Goal: Task Accomplishment & Management: Manage account settings

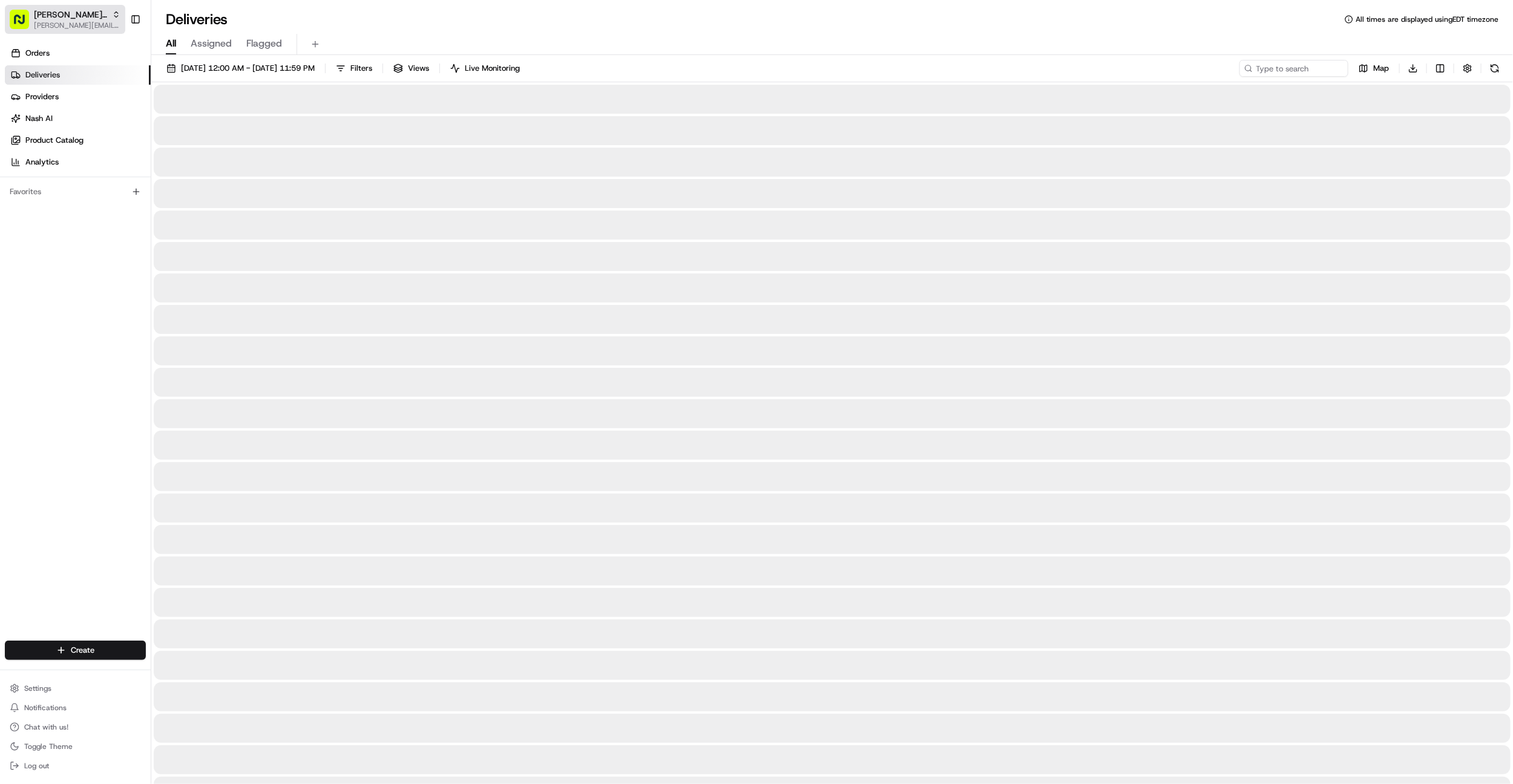
click at [69, 15] on span "[PERSON_NAME] of Prussia" at bounding box center [70, 15] width 73 height 12
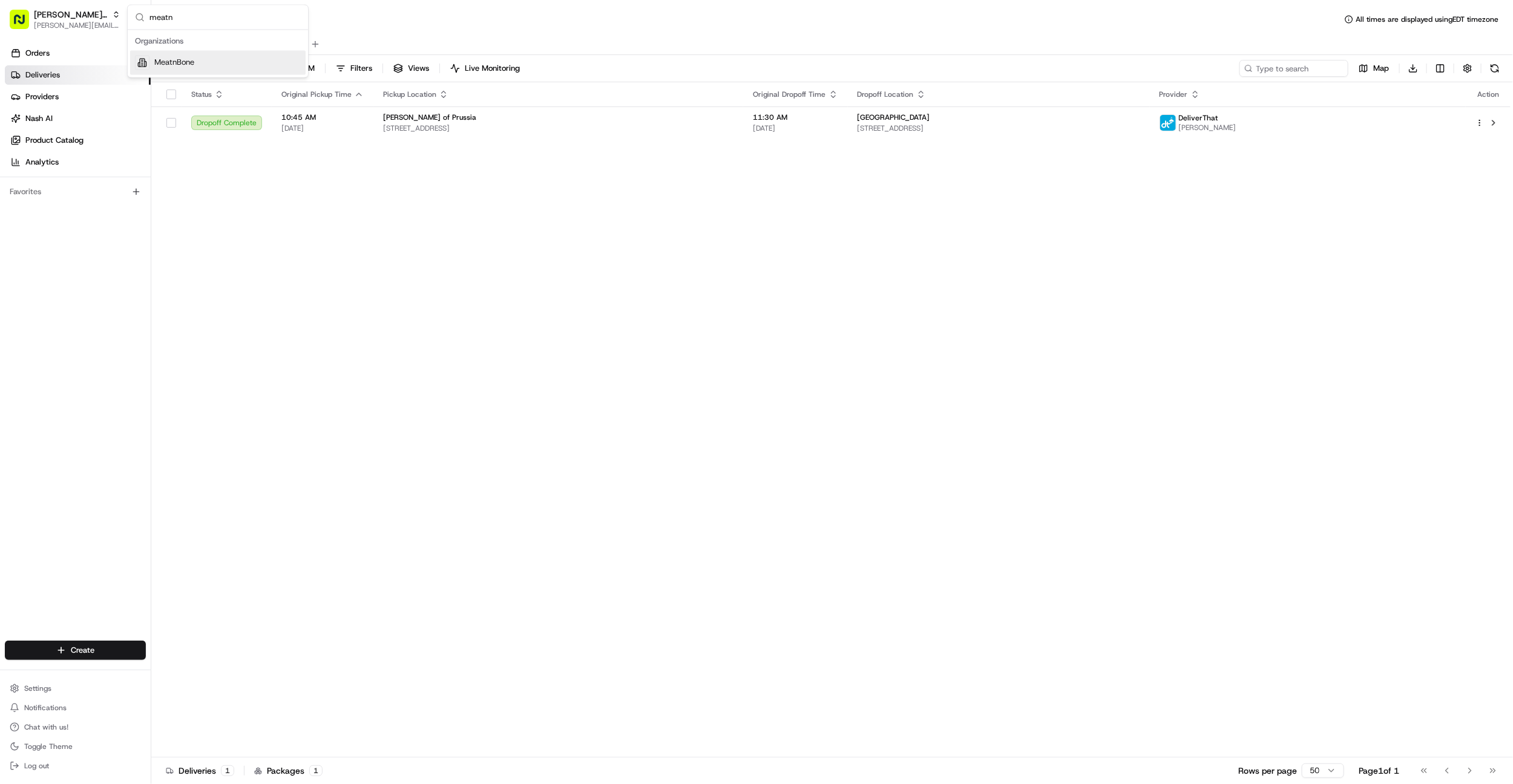
type input "meatn"
click at [280, 73] on div "MeatnBone" at bounding box center [218, 63] width 175 height 24
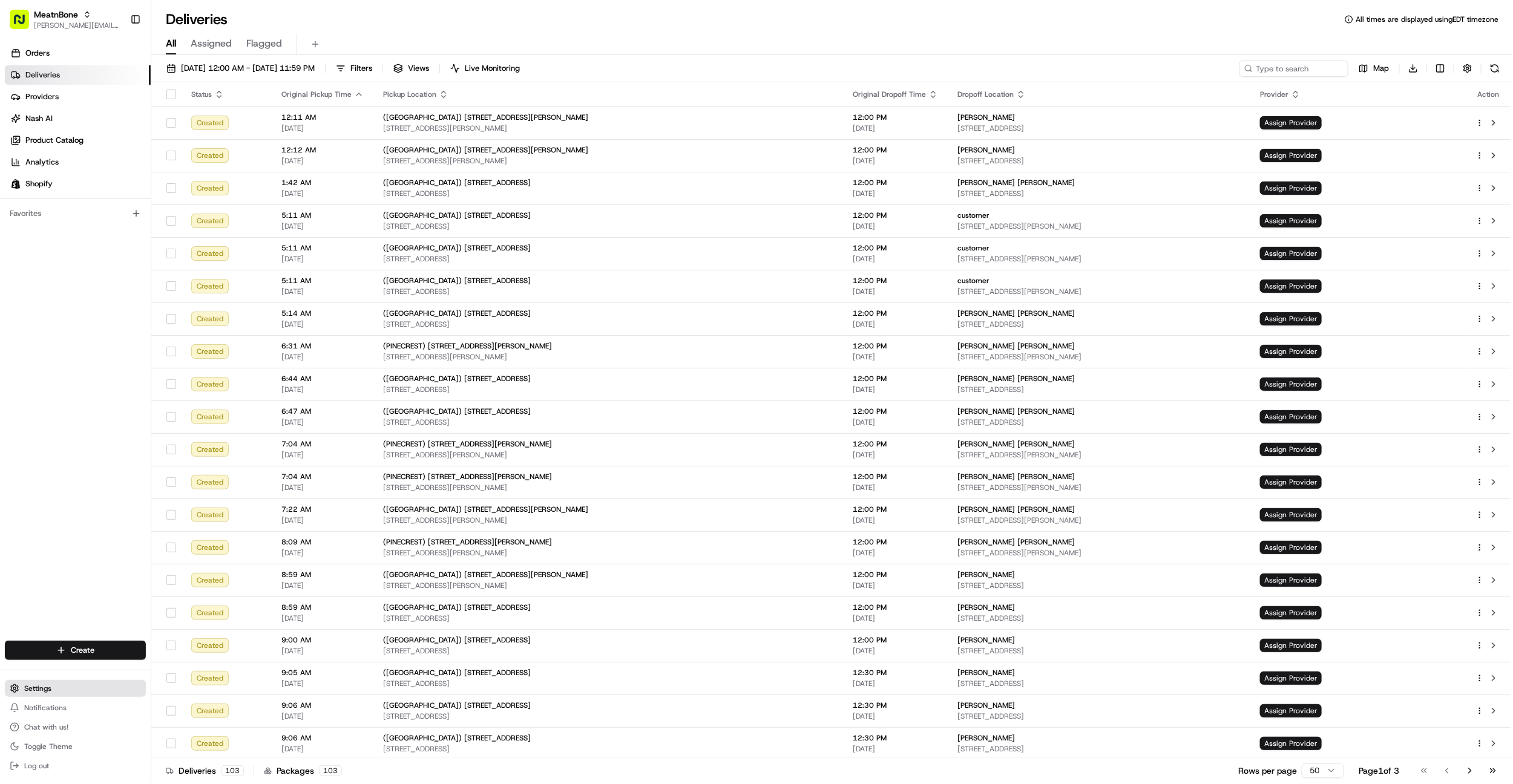
click at [68, 680] on button "Settings" at bounding box center [76, 689] width 141 height 17
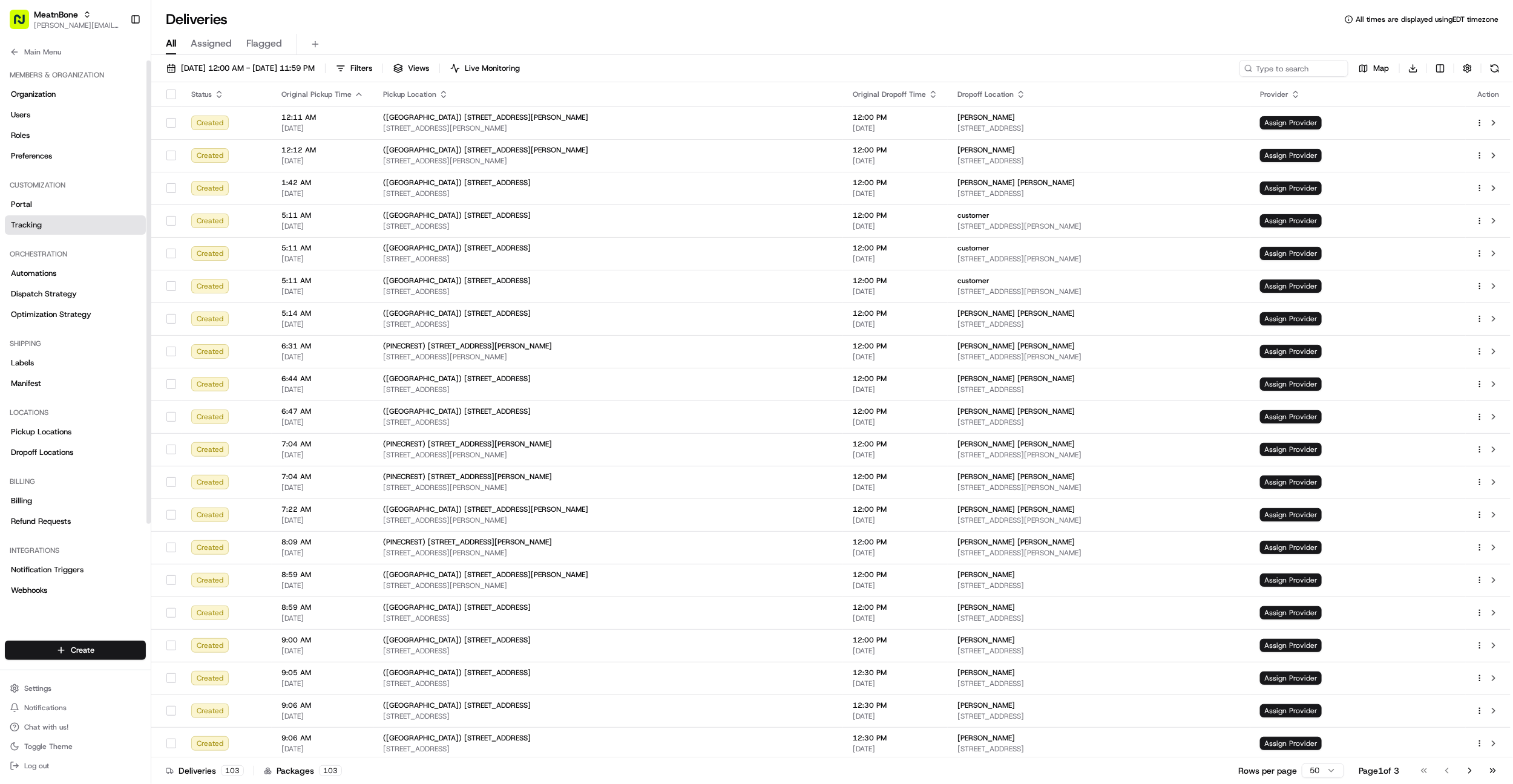
click at [31, 228] on span "Tracking" at bounding box center [27, 224] width 31 height 11
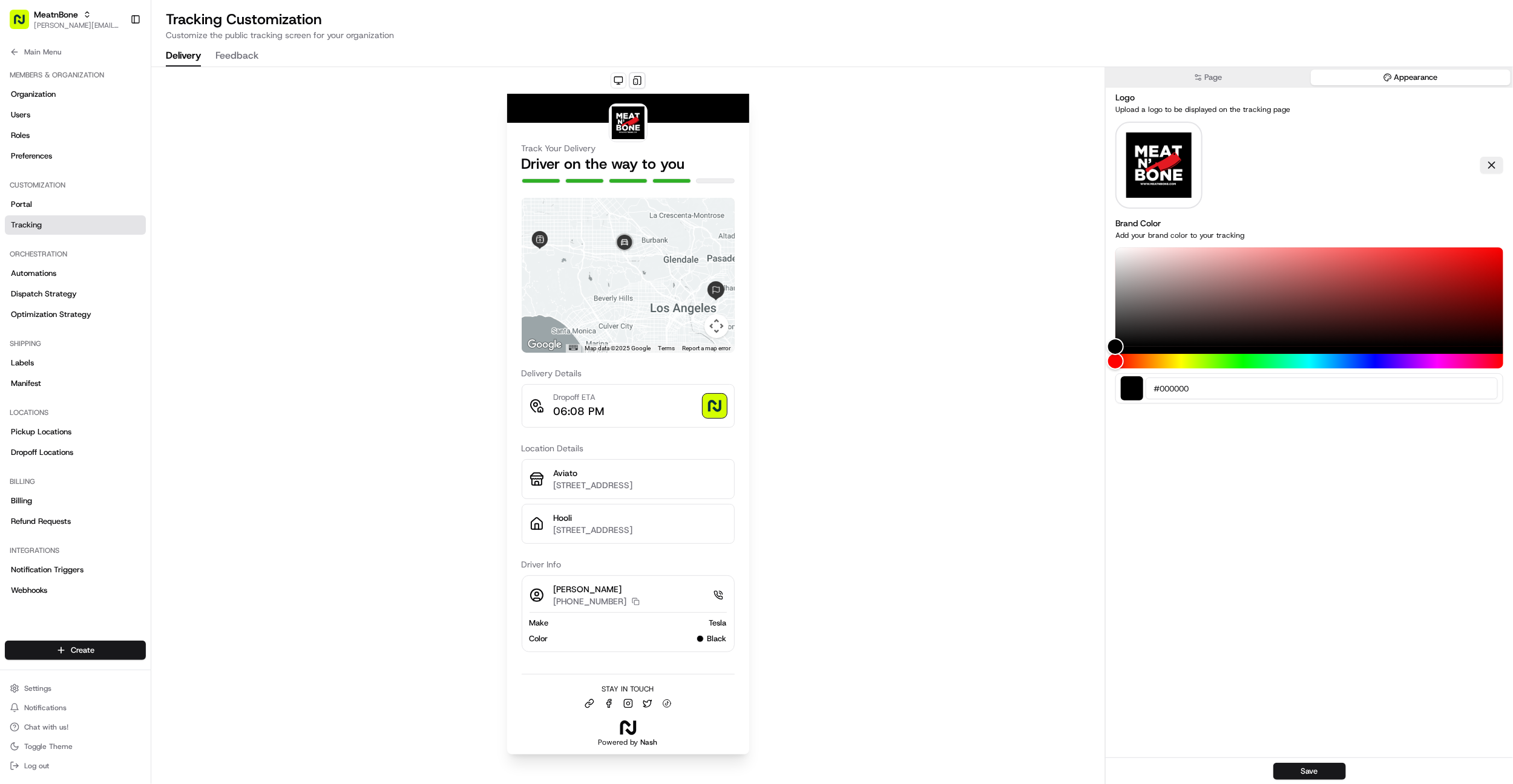
click at [1398, 79] on button "Appearance" at bounding box center [1411, 77] width 200 height 15
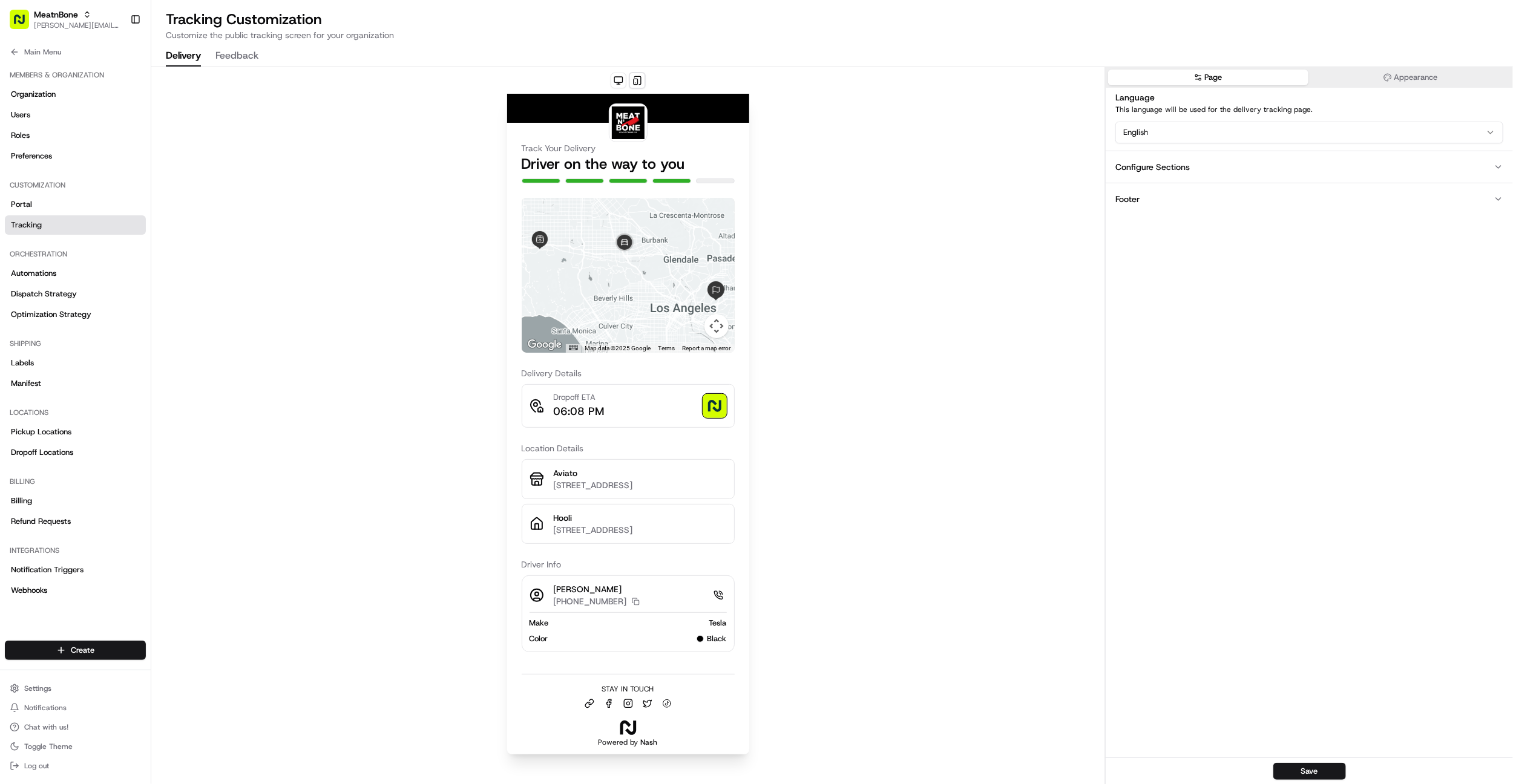
drag, startPoint x: 1217, startPoint y: 81, endPoint x: 1115, endPoint y: 154, distance: 125.4
click at [1217, 81] on button "Page" at bounding box center [1208, 77] width 200 height 15
click at [1448, 74] on button "Appearance" at bounding box center [1411, 77] width 200 height 15
click at [1161, 77] on button "Page" at bounding box center [1208, 77] width 200 height 15
click at [1168, 164] on div "Configure Sections" at bounding box center [1153, 167] width 75 height 12
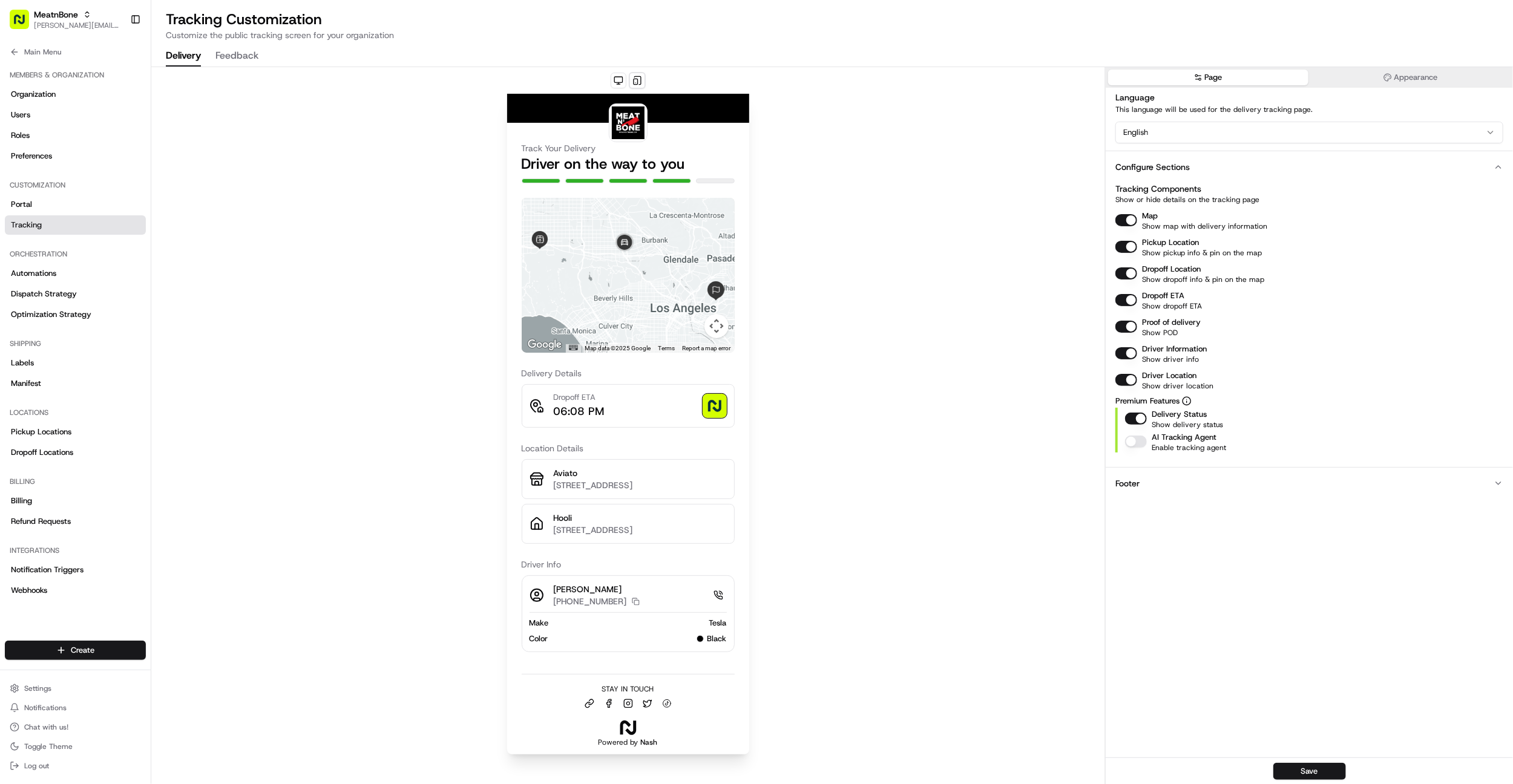
click at [1168, 164] on div "Configure Sections" at bounding box center [1153, 167] width 75 height 12
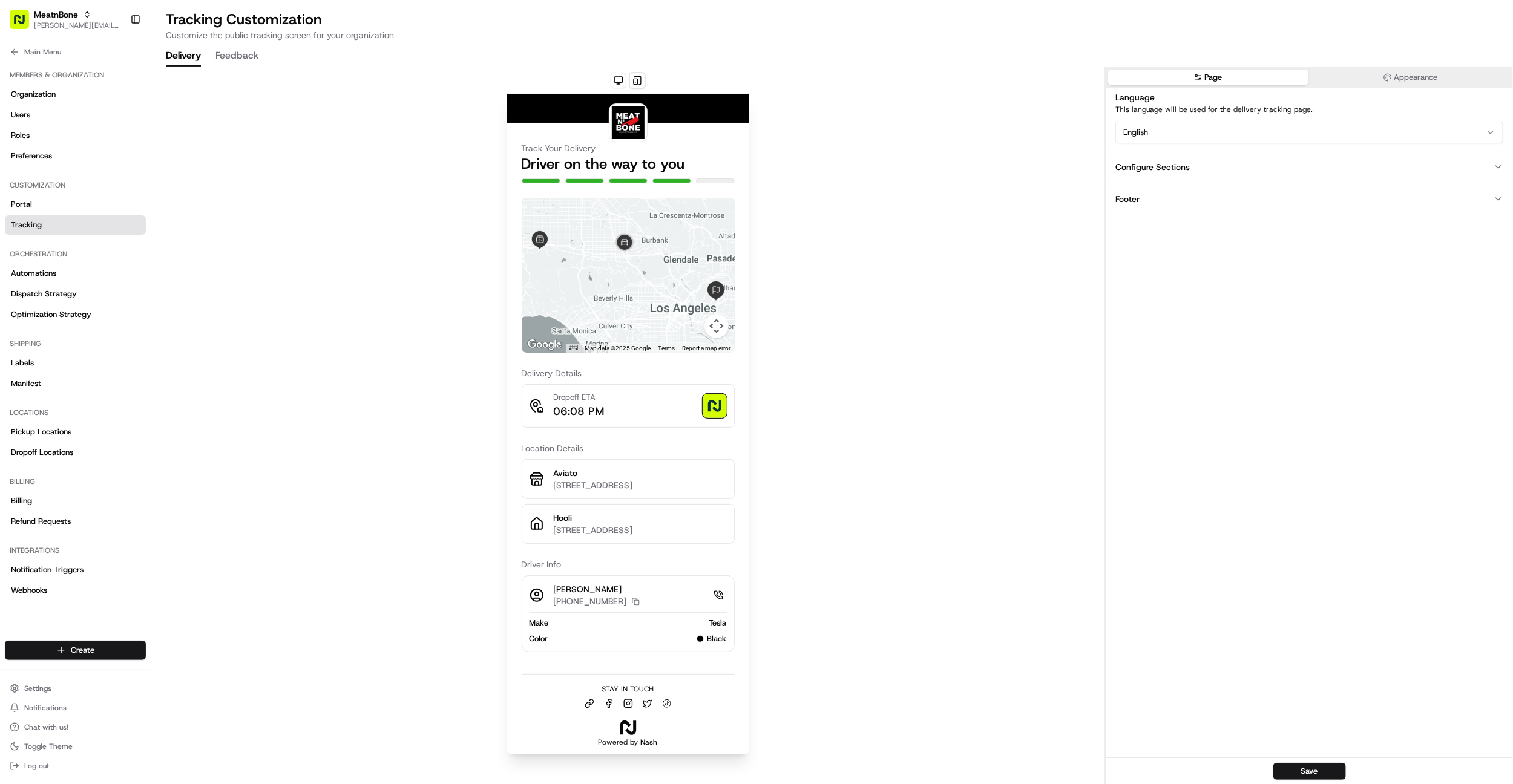
click at [1155, 199] on button "Footer" at bounding box center [1309, 198] width 408 height 32
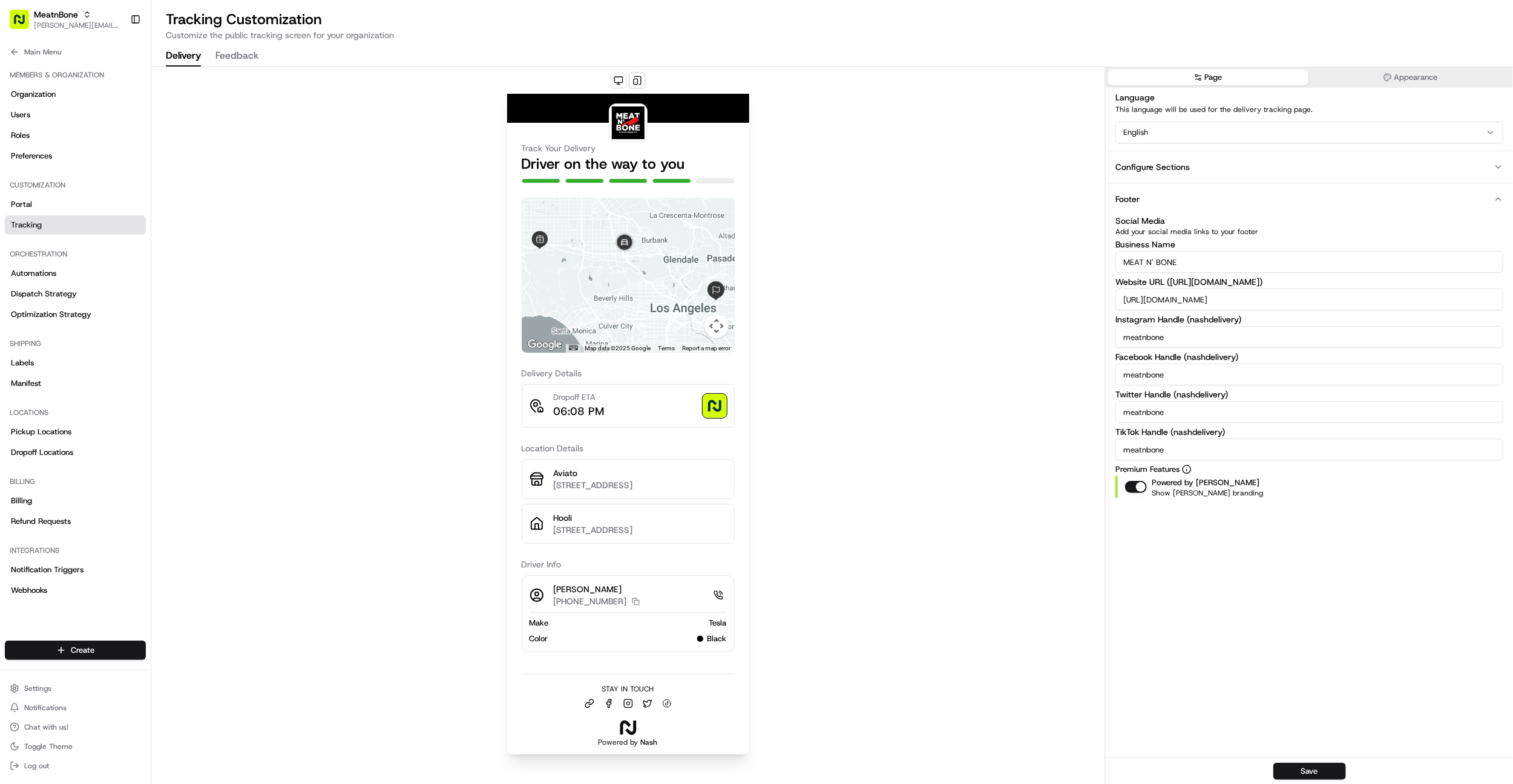
click at [1155, 199] on button "Footer" at bounding box center [1309, 198] width 408 height 32
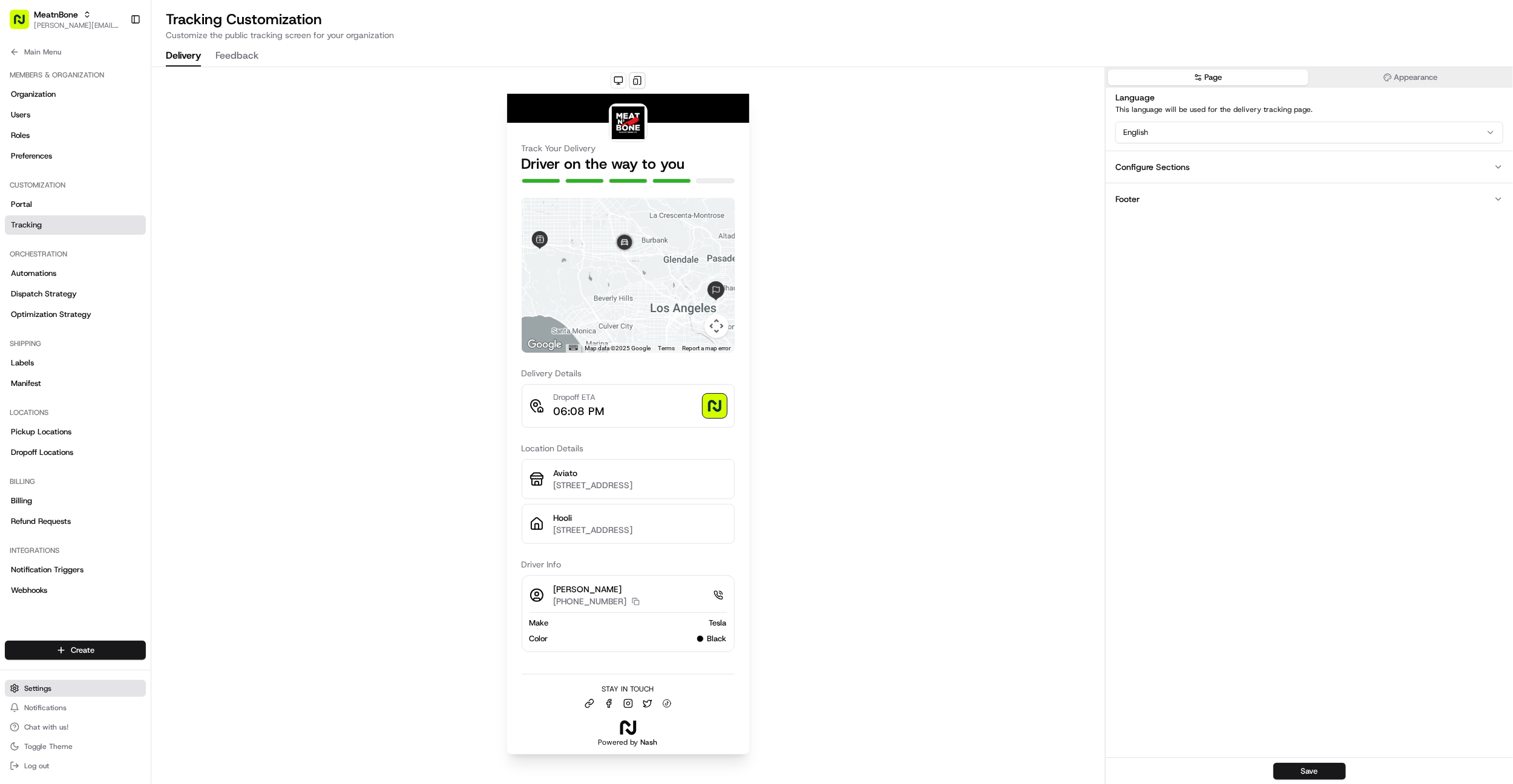
click at [65, 685] on button "Settings" at bounding box center [76, 689] width 141 height 17
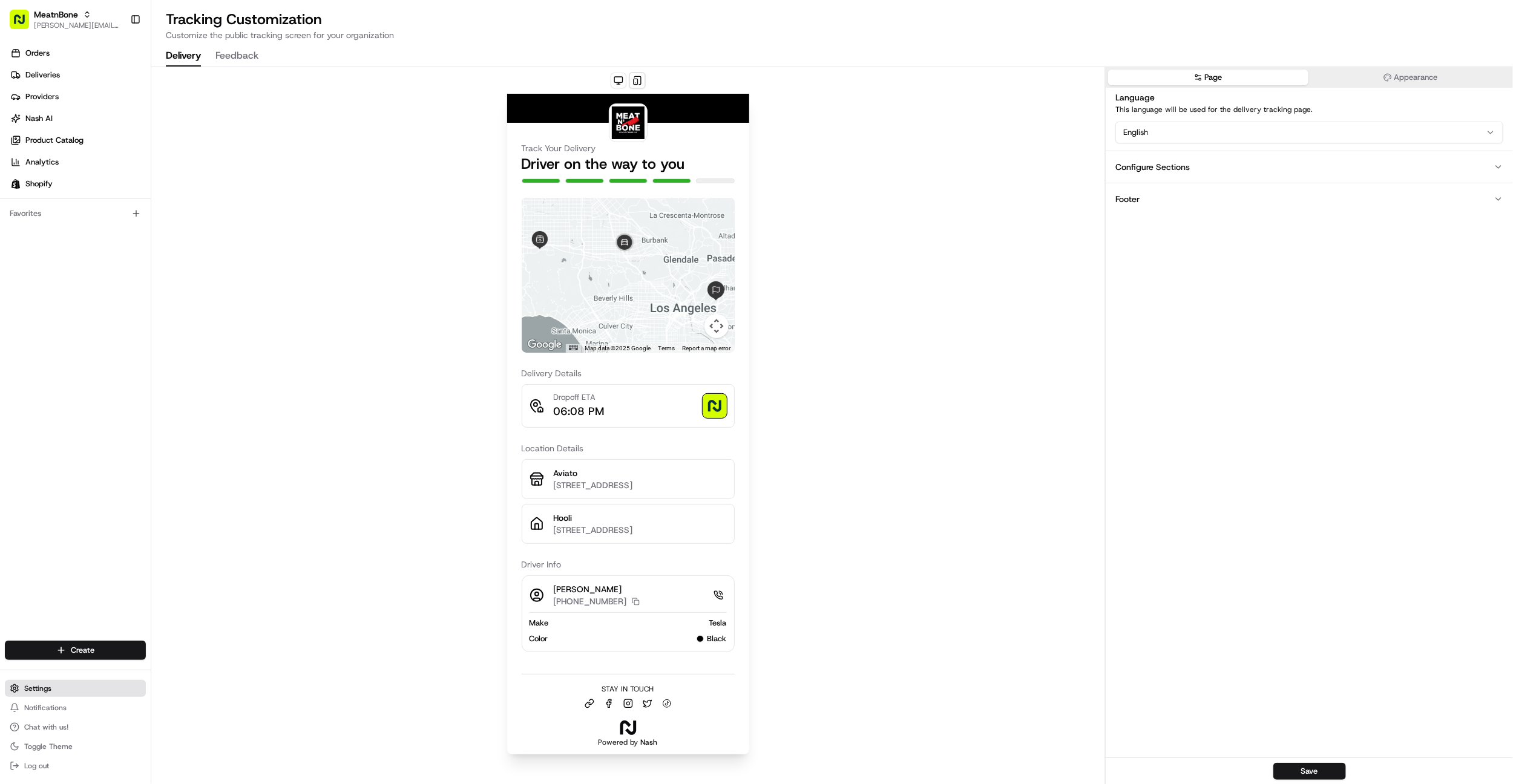
click at [65, 684] on button "Settings" at bounding box center [76, 689] width 141 height 17
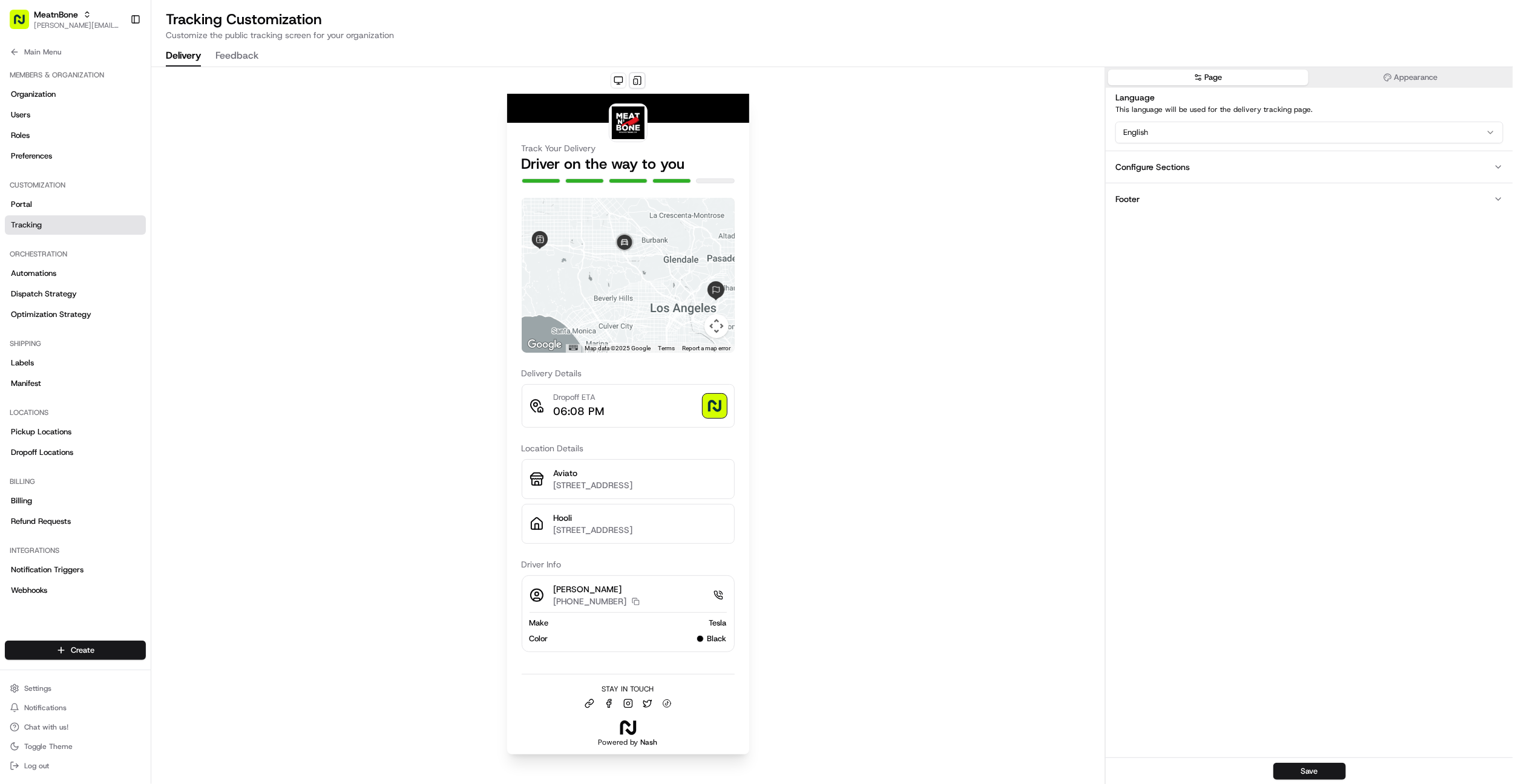
click at [1341, 73] on button "Appearance" at bounding box center [1411, 77] width 200 height 15
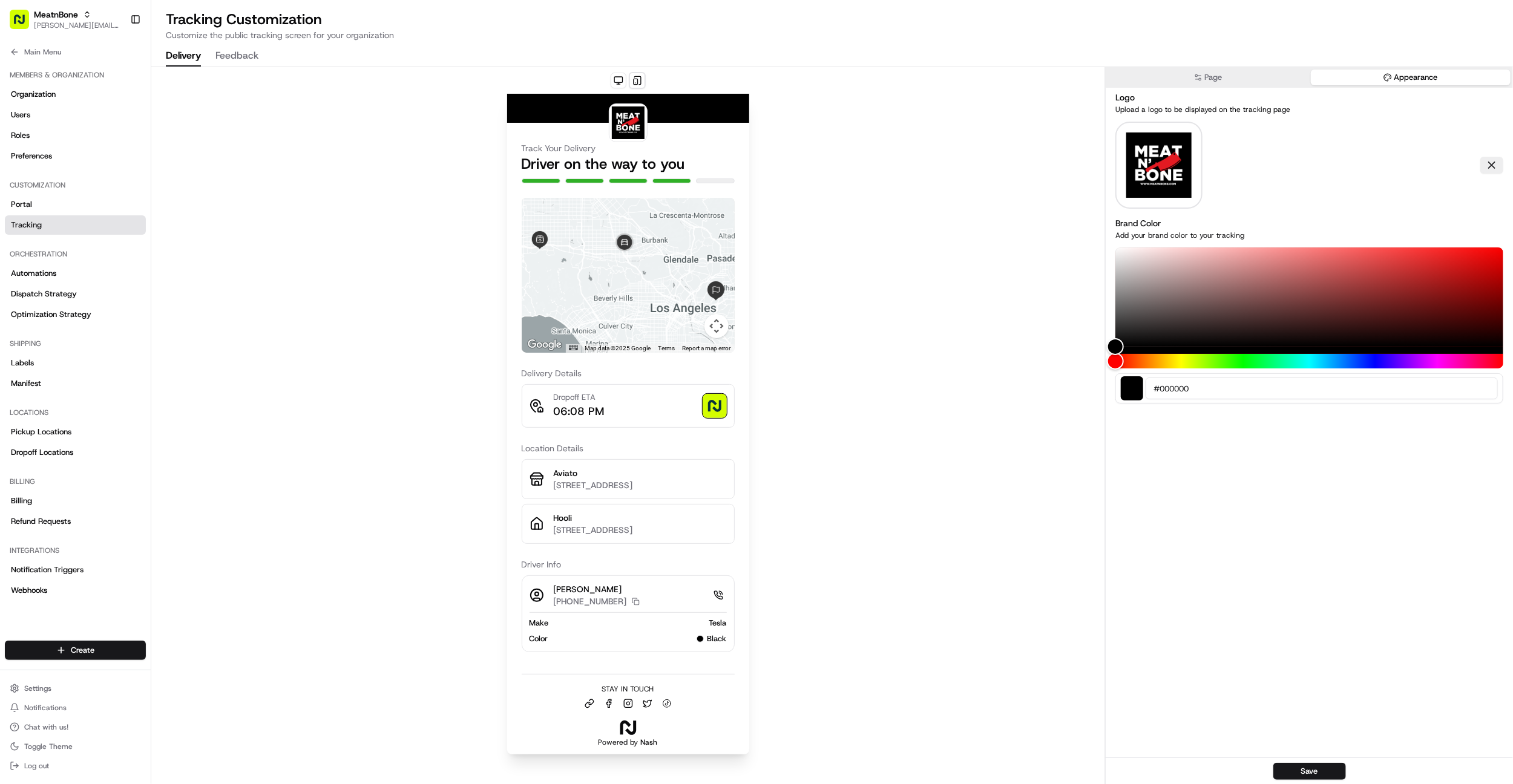
click at [1260, 80] on button "Page" at bounding box center [1208, 77] width 200 height 15
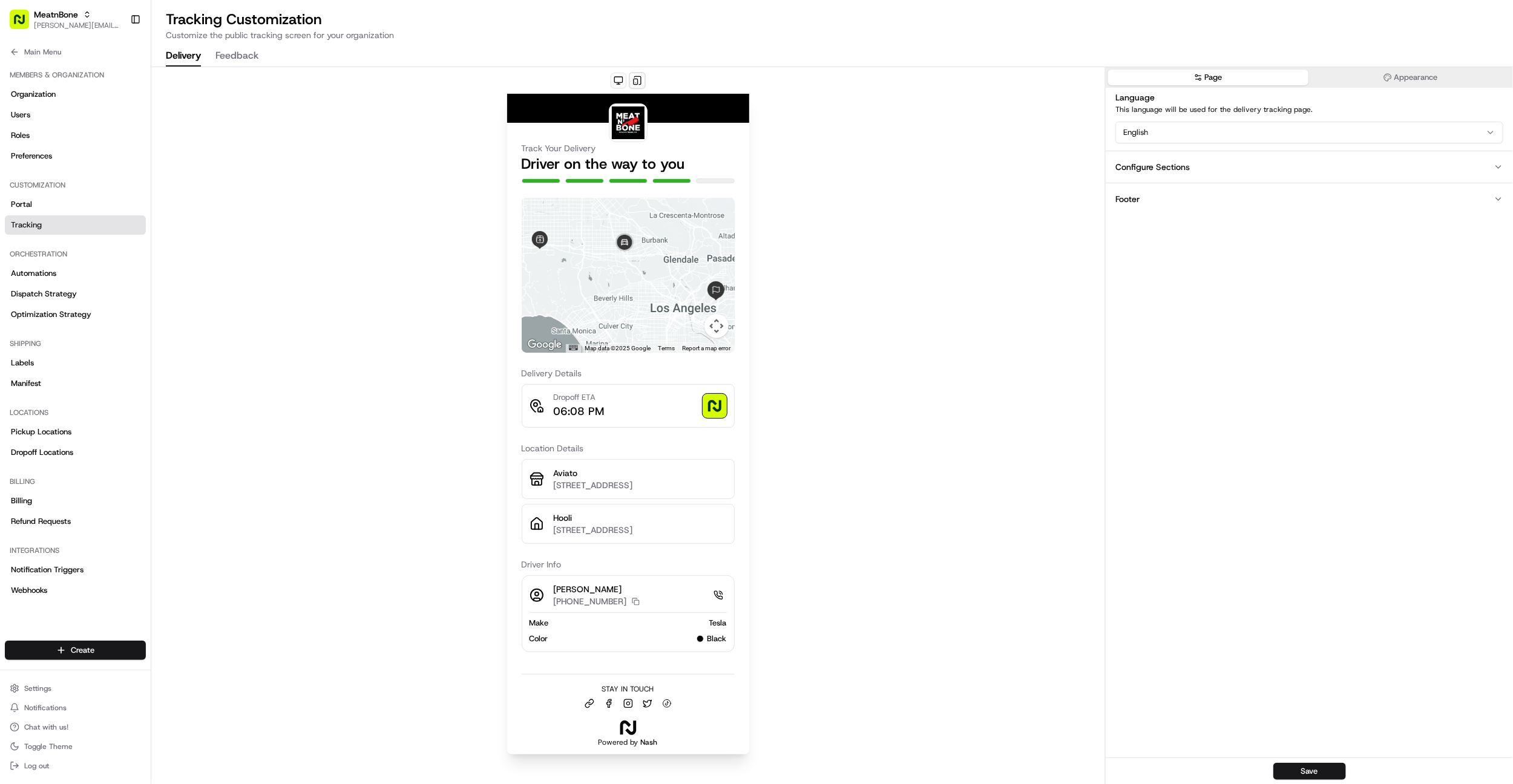
click at [1224, 78] on button "Page" at bounding box center [1208, 77] width 200 height 15
